Goal: Complete application form

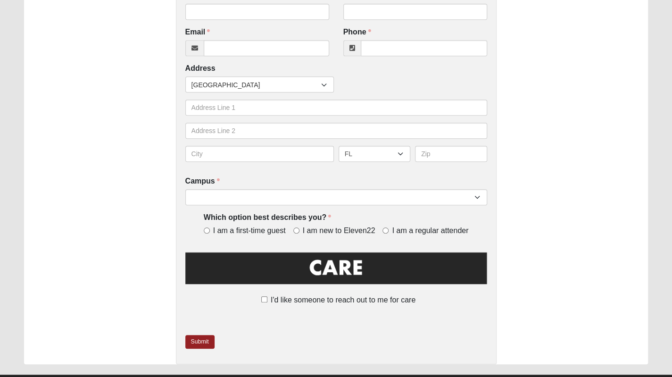
scroll to position [236, 0]
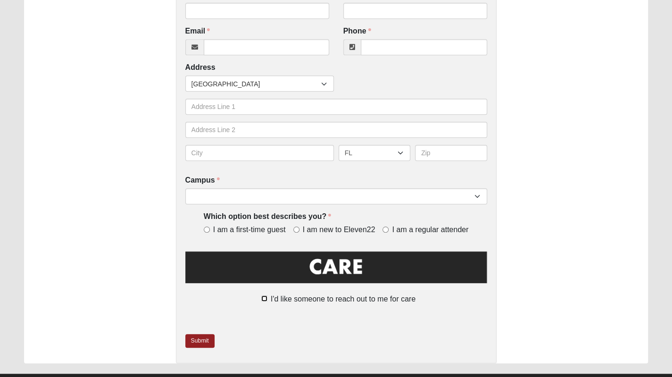
click at [264, 297] on input "I'd like someone to reach out to me for care" at bounding box center [264, 298] width 6 height 6
checkbox input "true"
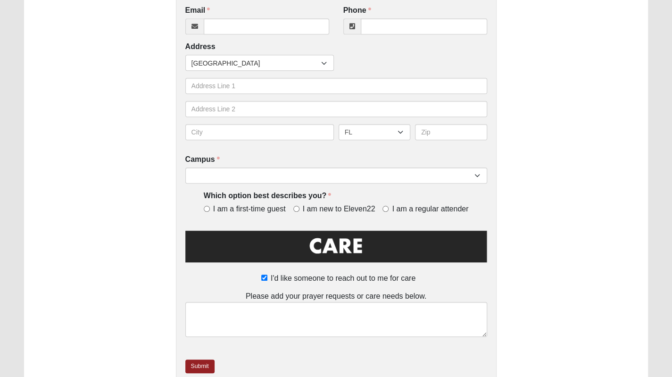
scroll to position [282, 0]
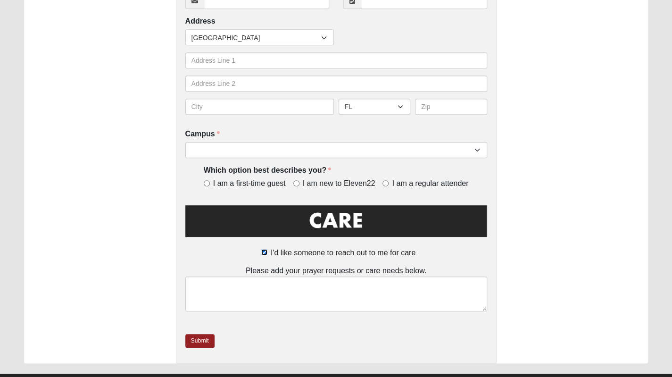
click at [264, 251] on input "I'd like someone to reach out to me for care" at bounding box center [264, 252] width 6 height 6
checkbox input "false"
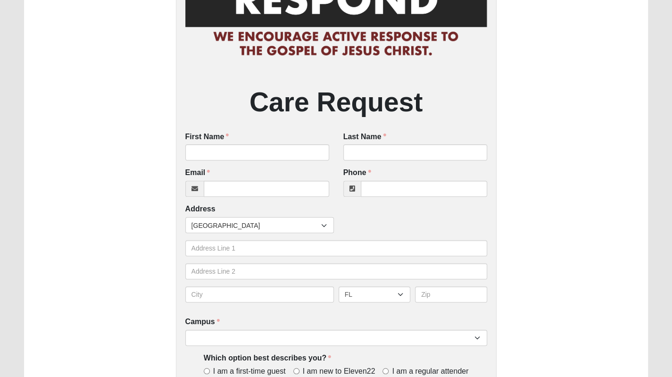
scroll to position [0, 0]
